Goal: Find contact information: Find contact information

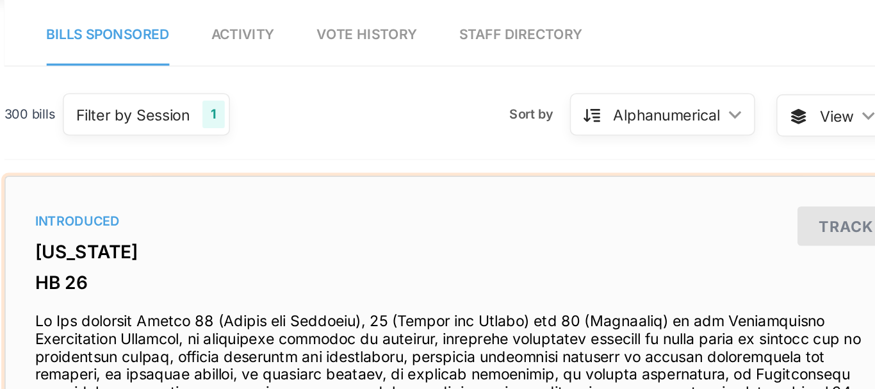
drag, startPoint x: 387, startPoint y: 181, endPoint x: 473, endPoint y: 188, distance: 86.7
click at [473, 188] on div "Introduced Pennsylvania HB 26 Kristine Howard (D), Tarah Probst (D), Liz Hanbid…" at bounding box center [601, 283] width 536 height 261
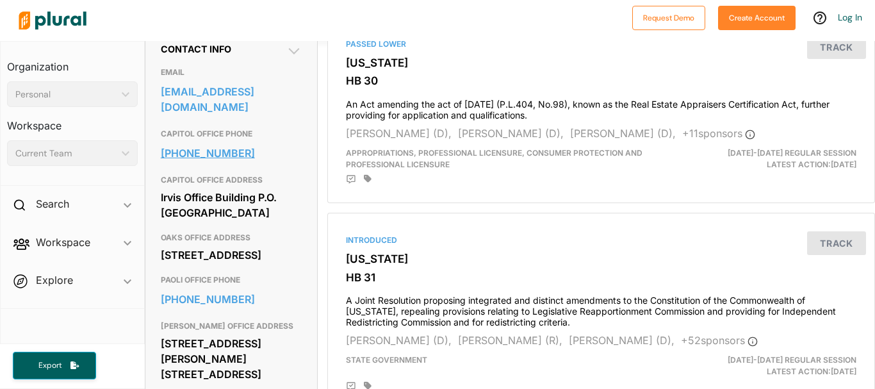
scroll to position [410, 0]
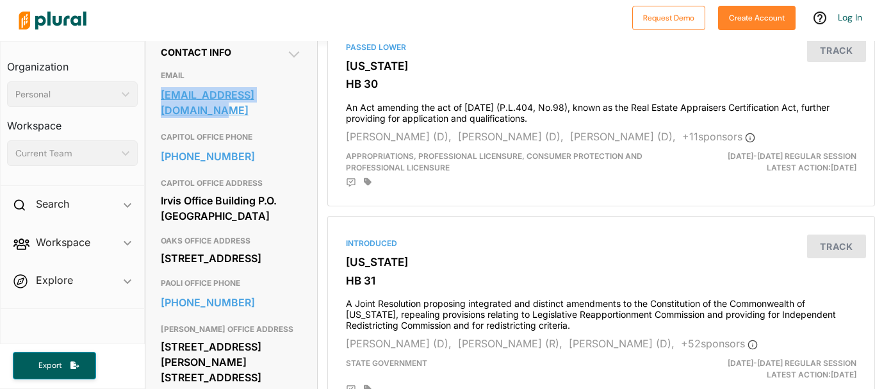
drag, startPoint x: 156, startPoint y: 117, endPoint x: 182, endPoint y: 130, distance: 28.6
click at [182, 130] on div "Contact Info EMAIL repshusterman@pahouse.net CAPITOL OFFICE PHONE 717-787-7524 …" at bounding box center [231, 224] width 172 height 386
copy link "[EMAIL_ADDRESS][DOMAIN_NAME]"
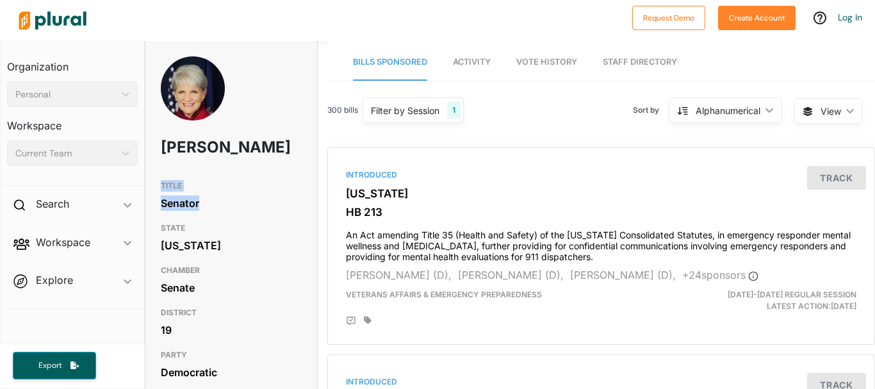
drag, startPoint x: 152, startPoint y: 200, endPoint x: 220, endPoint y: 235, distance: 75.9
click at [220, 235] on div "TITLE Senator STATE Pennsylvania CHAMBER Senate DISTRICT 19 PARTY Democratic GE…" at bounding box center [231, 301] width 172 height 254
click at [219, 213] on div "Senator" at bounding box center [231, 202] width 141 height 19
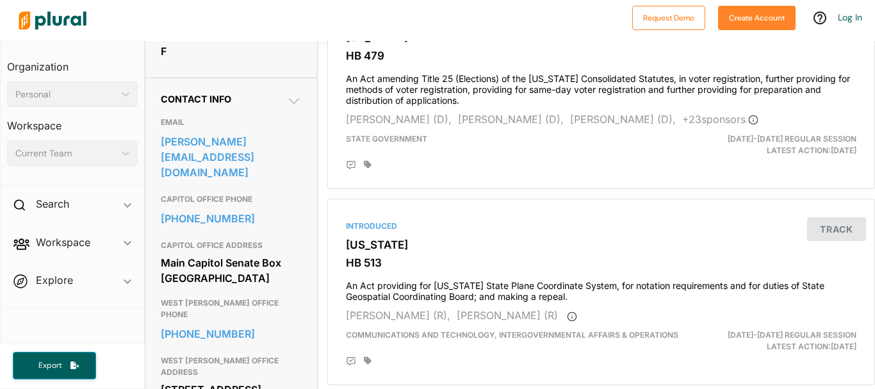
scroll to position [364, 0]
drag, startPoint x: 156, startPoint y: 161, endPoint x: 182, endPoint y: 177, distance: 31.1
click at [182, 177] on div "Contact Info EMAIL carolyn@carolyncomitta.com CAPITOL OFFICE PHONE 717-787-5709…" at bounding box center [231, 260] width 172 height 366
copy link "carolyn@carolyncomitta.com"
